Goal: Task Accomplishment & Management: Manage account settings

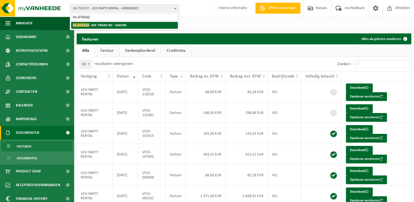
type input "01-075432"
click at [105, 26] on strong "01-075432 - SDC TRANS BV - GAVERE" at bounding box center [100, 25] width 54 height 4
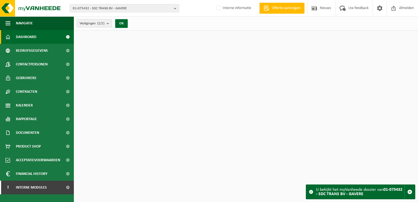
click at [99, 23] on count "(2/2)" at bounding box center [100, 24] width 7 height 4
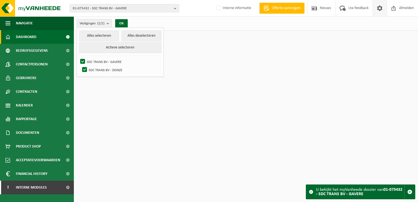
click at [380, 8] on span at bounding box center [380, 8] width 8 height 16
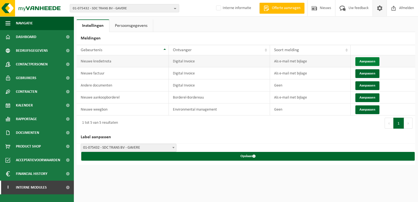
click at [364, 62] on button "Aanpassen" at bounding box center [368, 61] width 24 height 9
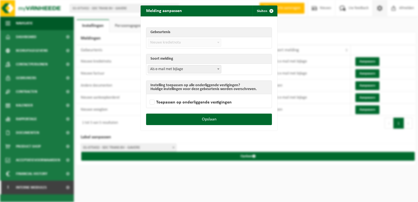
click at [183, 67] on span "Als e-mail met bijlage" at bounding box center [184, 69] width 73 height 8
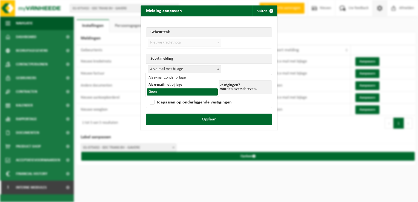
drag, startPoint x: 165, startPoint y: 91, endPoint x: 178, endPoint y: 94, distance: 13.2
select select "1"
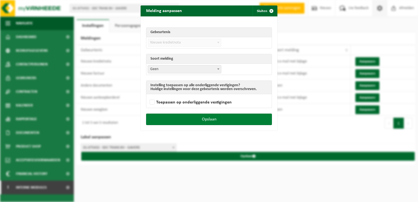
click at [229, 116] on button "Opslaan" at bounding box center [209, 119] width 126 height 11
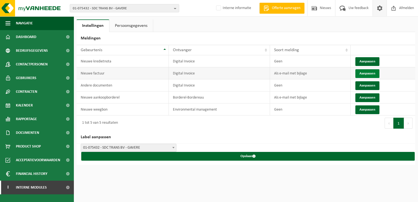
click at [366, 73] on button "Aanpassen" at bounding box center [368, 73] width 24 height 9
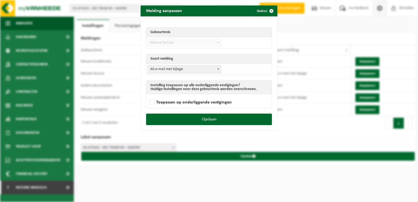
click at [188, 68] on span "Als e-mail met bijlage" at bounding box center [184, 69] width 73 height 8
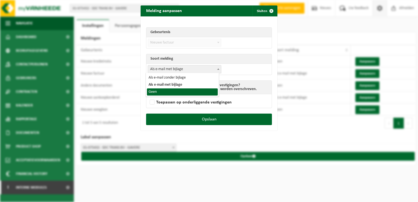
select select "1"
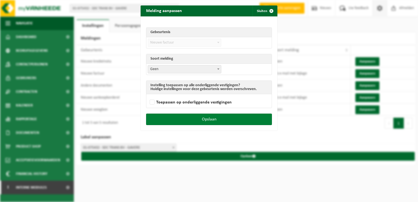
click at [220, 121] on button "Opslaan" at bounding box center [209, 119] width 126 height 11
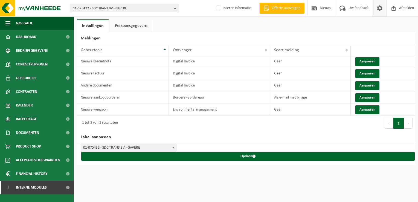
click at [87, 9] on span "01-075432 - SDC TRANS BV - GAVERE" at bounding box center [122, 8] width 99 height 8
paste input "10-952228"
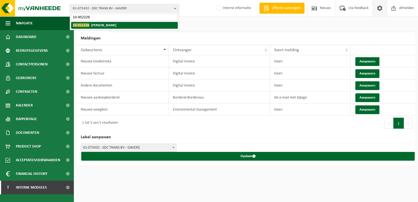
type input "10-952228"
click at [102, 27] on strong "10-952228 - KANALIS - HAREN" at bounding box center [95, 25] width 44 height 4
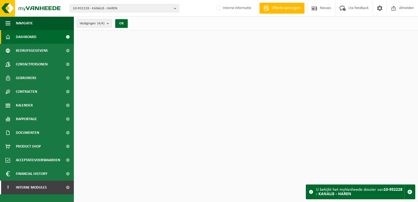
click at [105, 24] on count "(4/4)" at bounding box center [100, 24] width 7 height 4
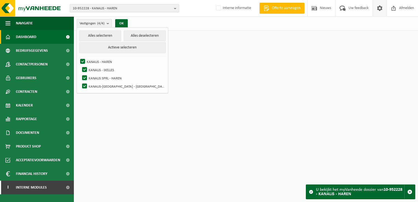
click at [383, 11] on span at bounding box center [380, 8] width 8 height 16
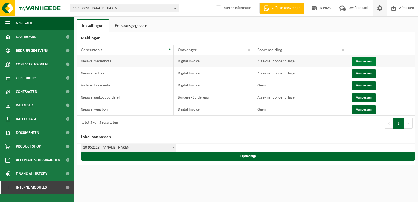
click at [362, 62] on button "Aanpassen" at bounding box center [364, 61] width 24 height 9
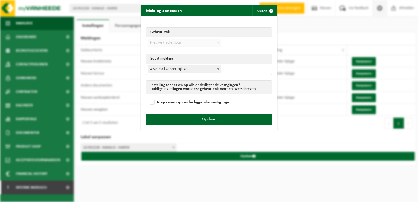
click at [164, 67] on span "Als e-mail zonder bijlage" at bounding box center [184, 69] width 73 height 8
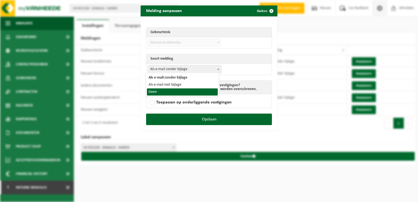
select select "1"
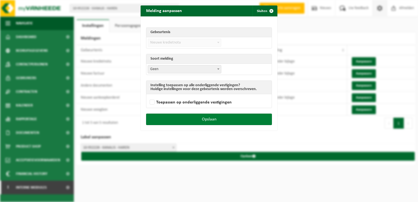
click at [218, 122] on button "Opslaan" at bounding box center [209, 119] width 126 height 11
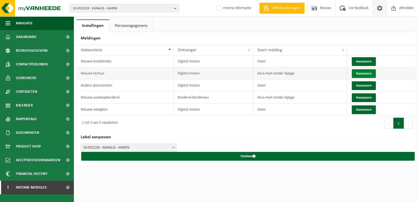
click at [357, 73] on button "Aanpassen" at bounding box center [364, 73] width 24 height 9
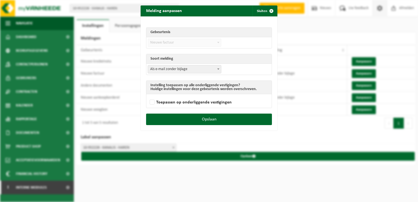
click at [169, 68] on span "Als e-mail zonder bijlage" at bounding box center [184, 69] width 73 height 8
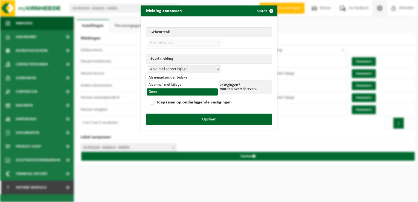
select select "1"
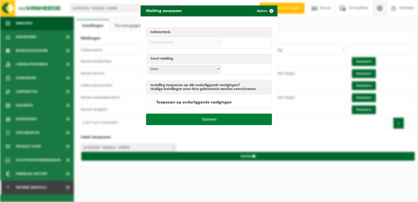
click at [225, 118] on button "Opslaan" at bounding box center [209, 119] width 126 height 11
